Goal: Book appointment/travel/reservation

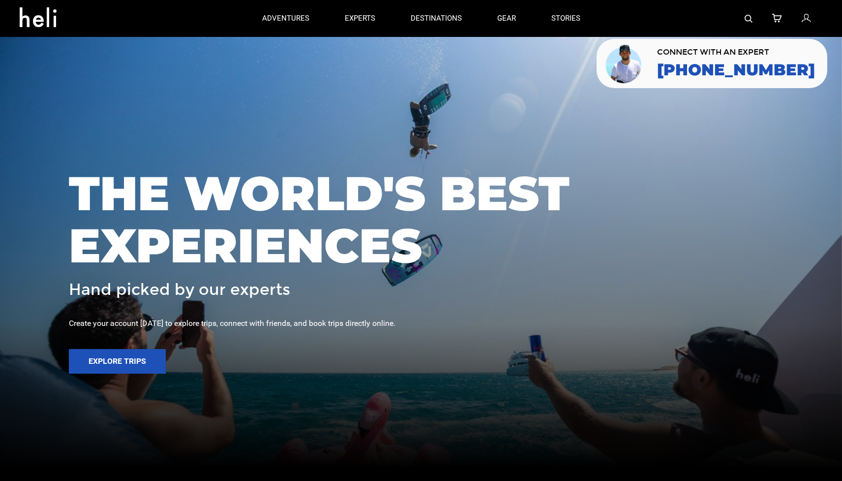
scroll to position [13, 0]
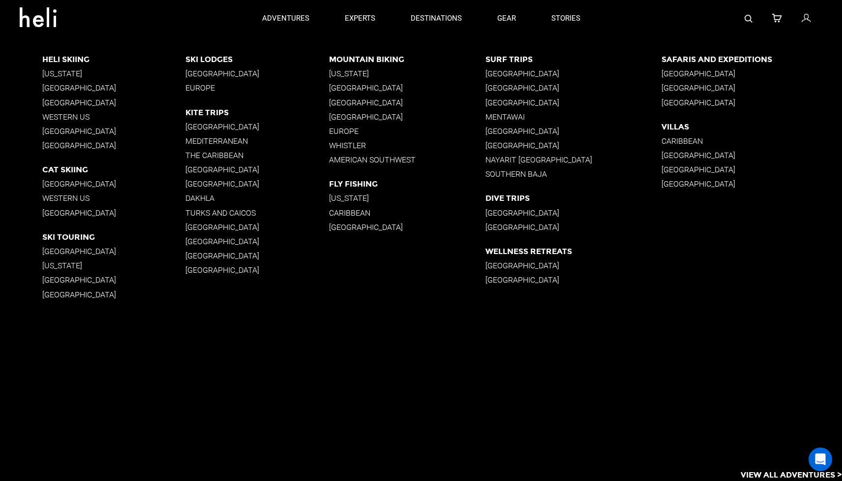
click at [53, 147] on p "[GEOGRAPHIC_DATA]" at bounding box center [114, 145] width 144 height 9
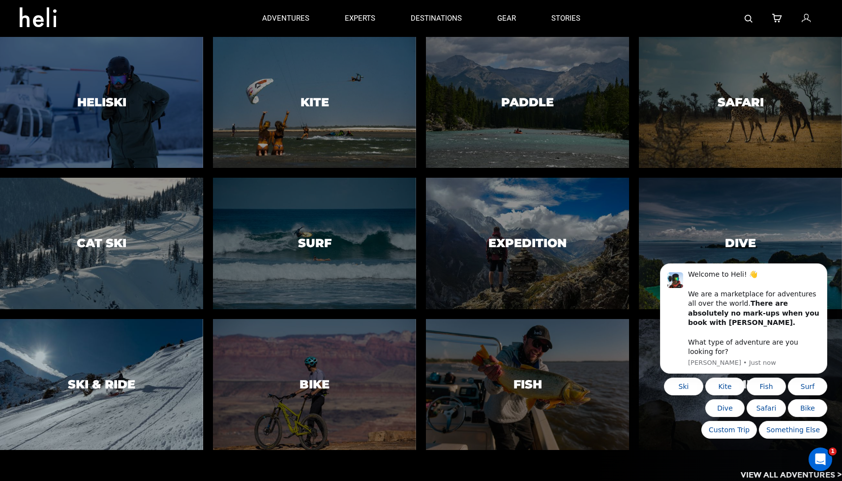
click at [139, 407] on div at bounding box center [101, 384] width 207 height 134
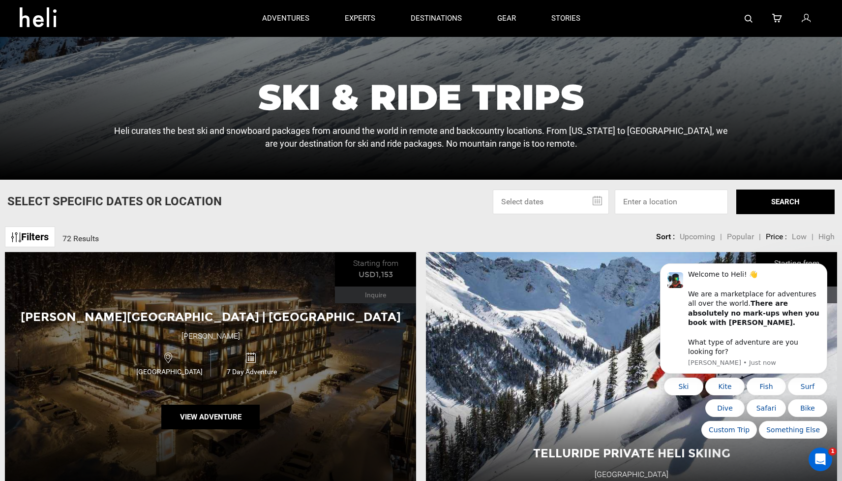
scroll to position [240, 0]
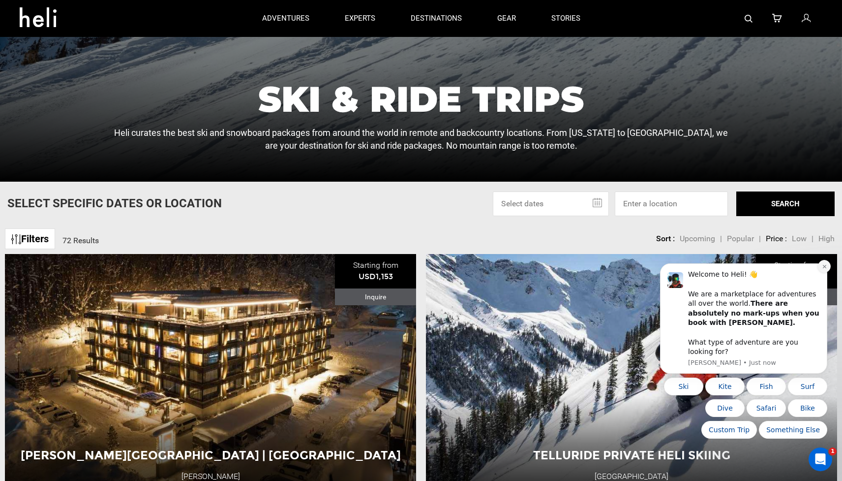
click at [824, 269] on icon "Dismiss notification" at bounding box center [824, 266] width 5 height 5
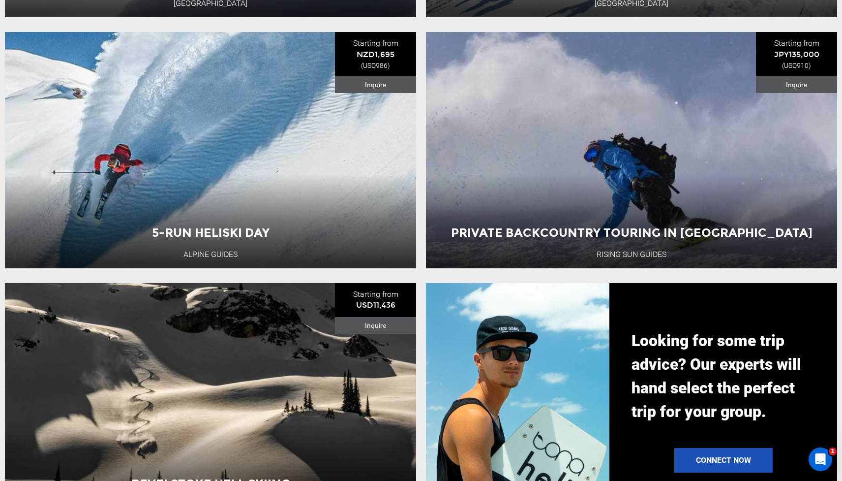
scroll to position [975, 0]
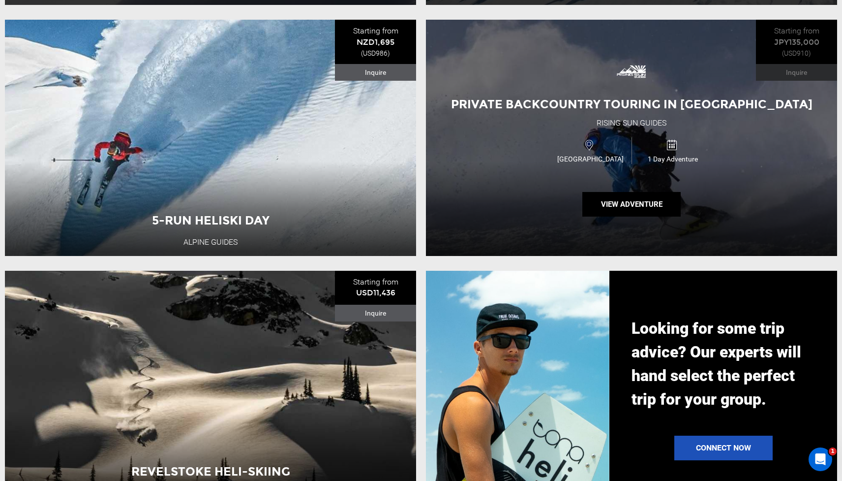
click at [529, 155] on div "Japan 1 Day Adventure" at bounding box center [631, 150] width 247 height 33
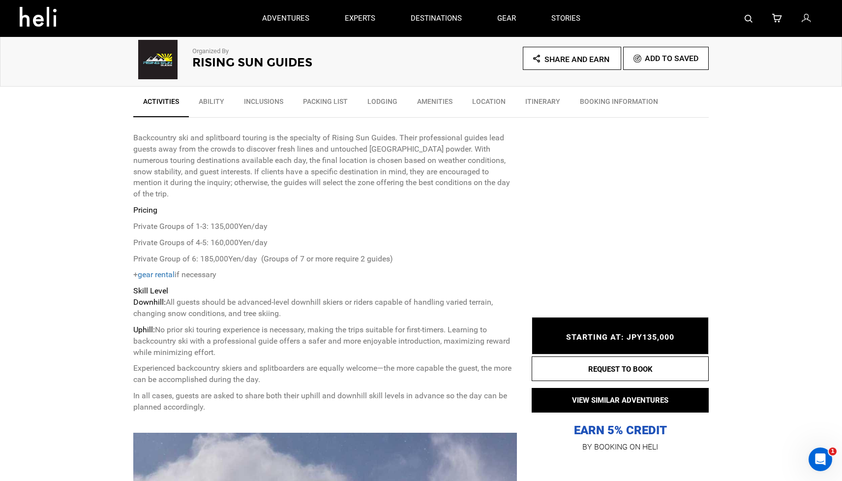
scroll to position [296, 0]
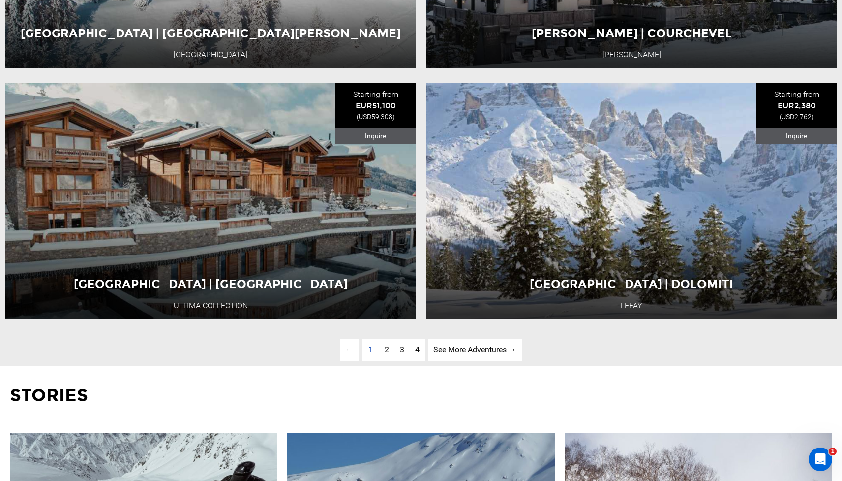
scroll to position [2918, 0]
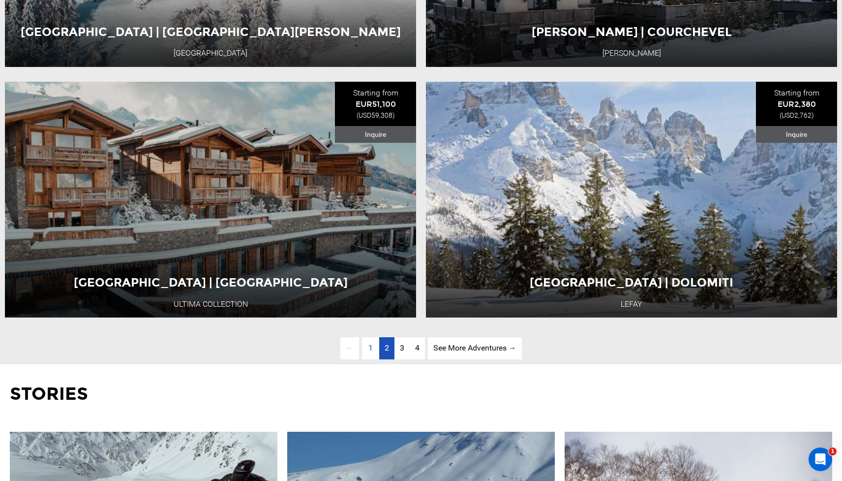
click at [388, 344] on span "2" at bounding box center [387, 347] width 4 height 9
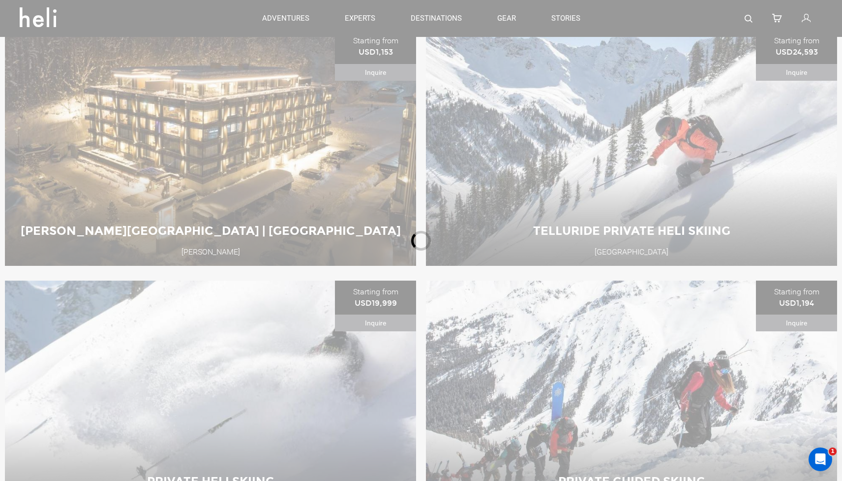
scroll to position [447, 0]
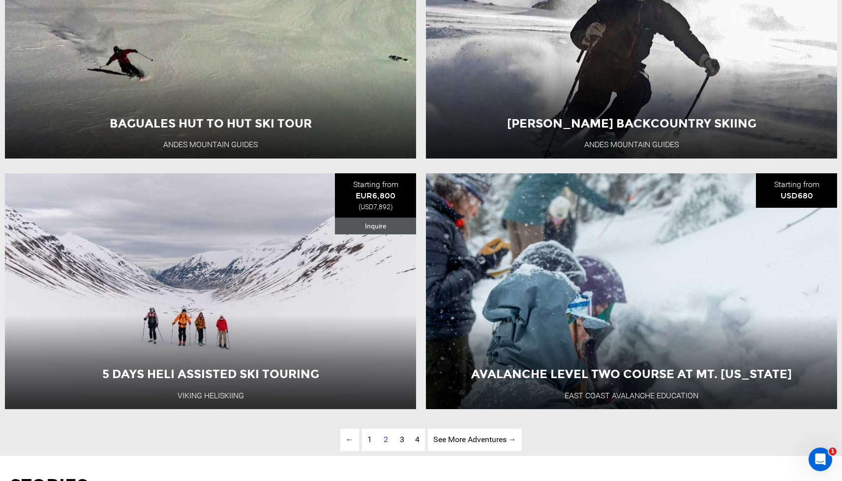
scroll to position [2829, 0]
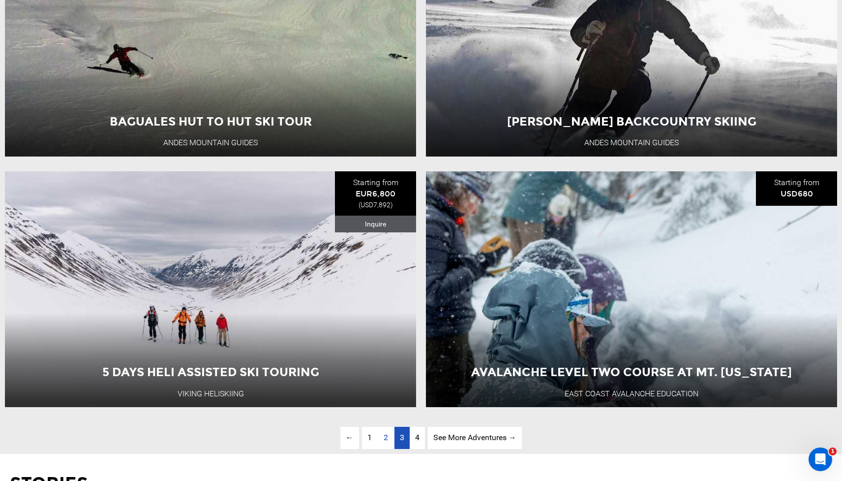
click at [395, 435] on link "page 3" at bounding box center [402, 438] width 15 height 22
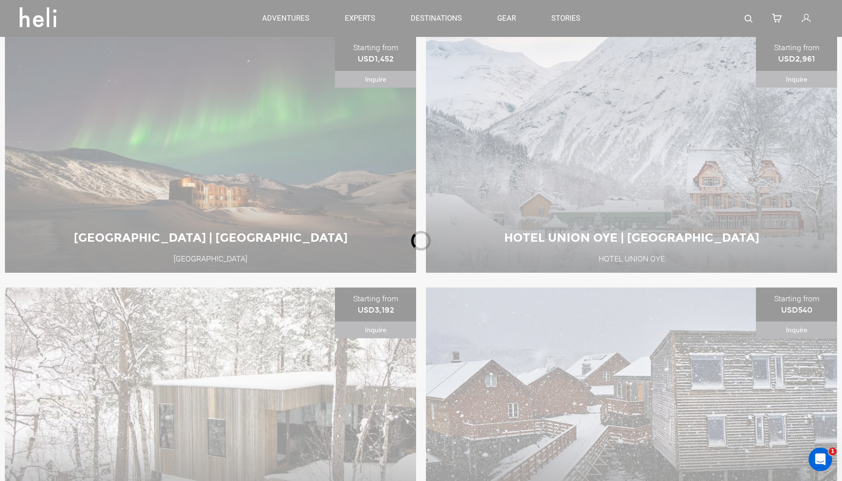
scroll to position [447, 0]
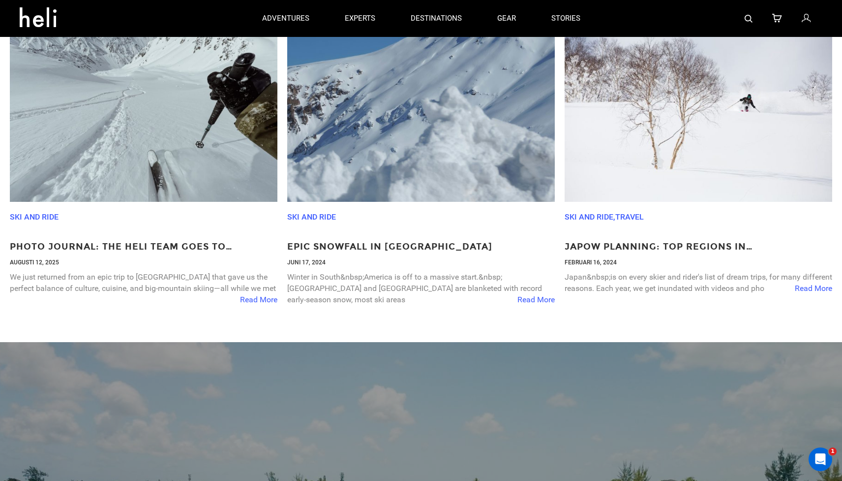
scroll to position [3323, 0]
